Goal: Information Seeking & Learning: Learn about a topic

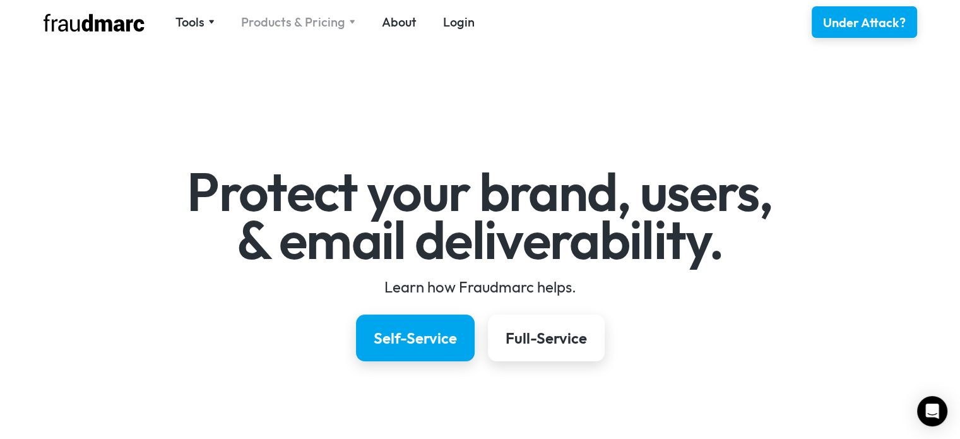
click at [340, 17] on div "Products & Pricing" at bounding box center [293, 22] width 104 height 18
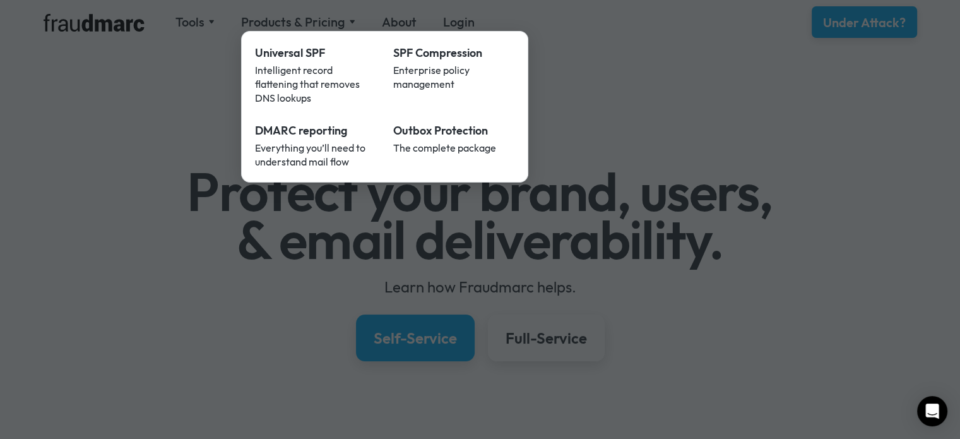
click at [217, 145] on div at bounding box center [480, 219] width 960 height 439
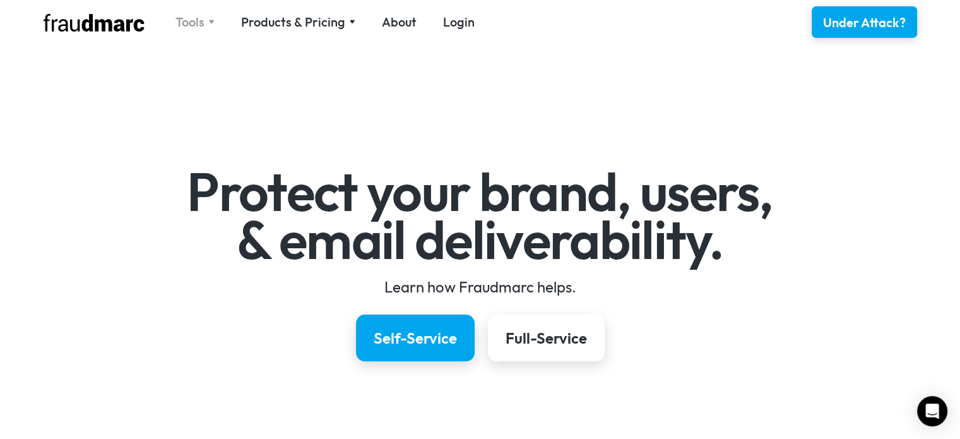
click at [190, 22] on div "Tools" at bounding box center [190, 22] width 29 height 18
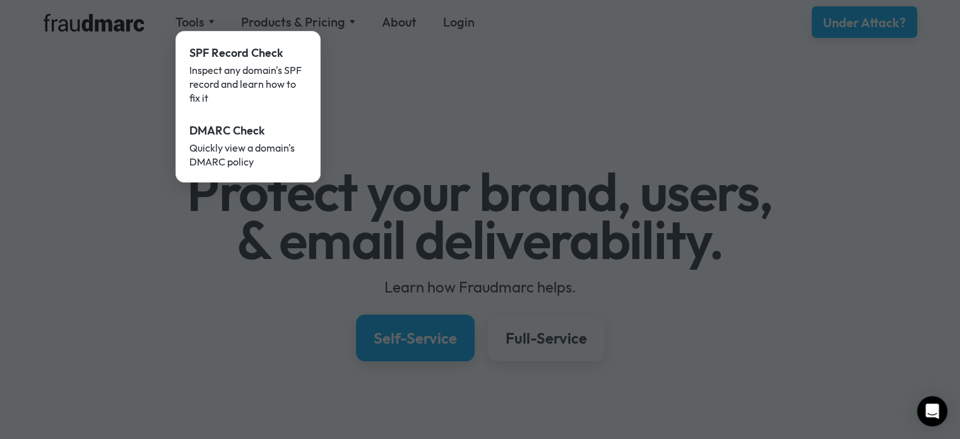
click at [141, 112] on div at bounding box center [480, 219] width 960 height 439
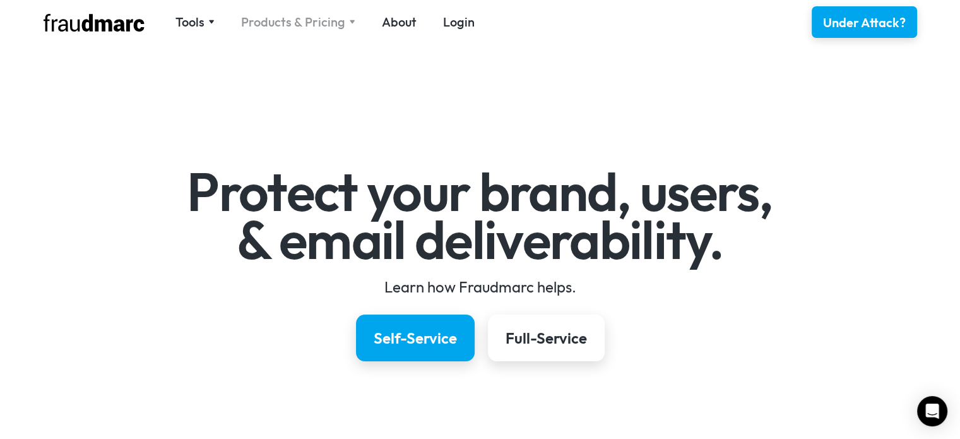
click at [311, 23] on div "Products & Pricing" at bounding box center [293, 22] width 104 height 18
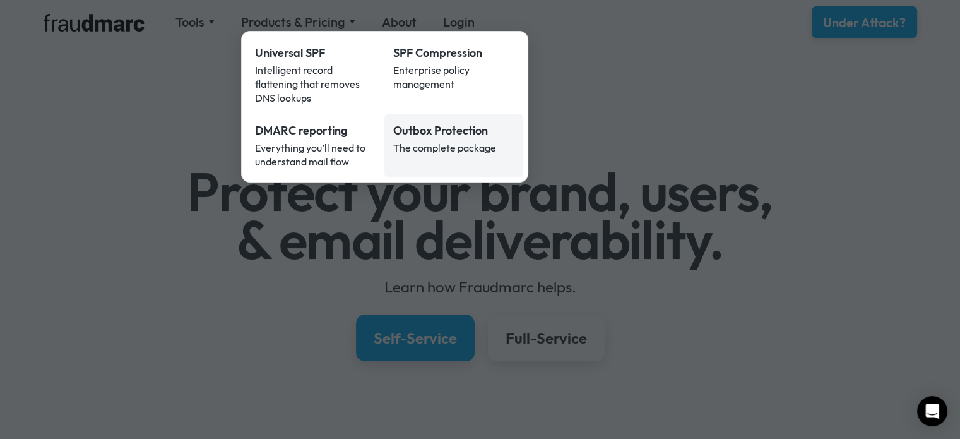
click at [417, 141] on div "The complete package" at bounding box center [453, 148] width 121 height 14
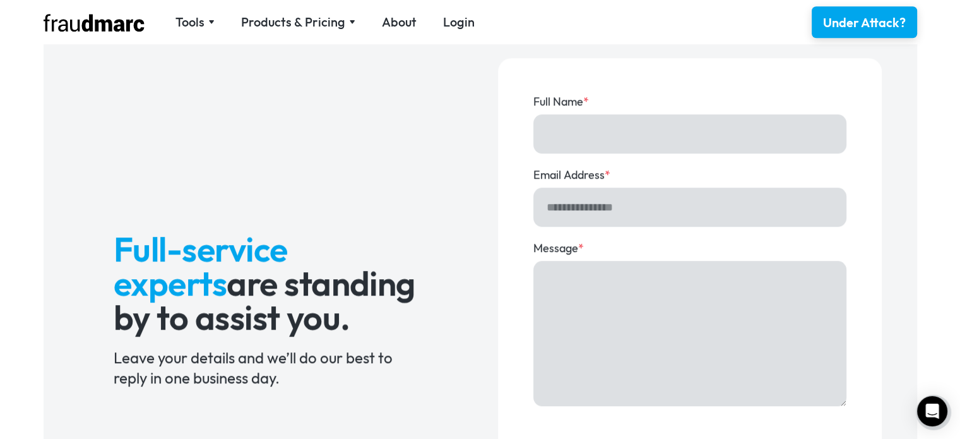
scroll to position [1061, 0]
